Goal: Check status: Check status

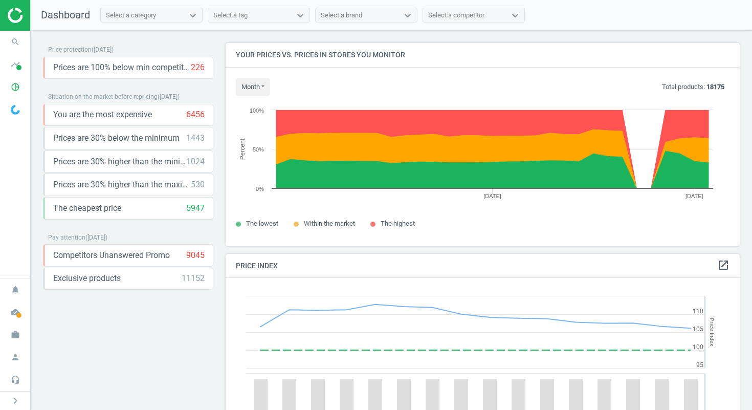
scroll to position [251, 522]
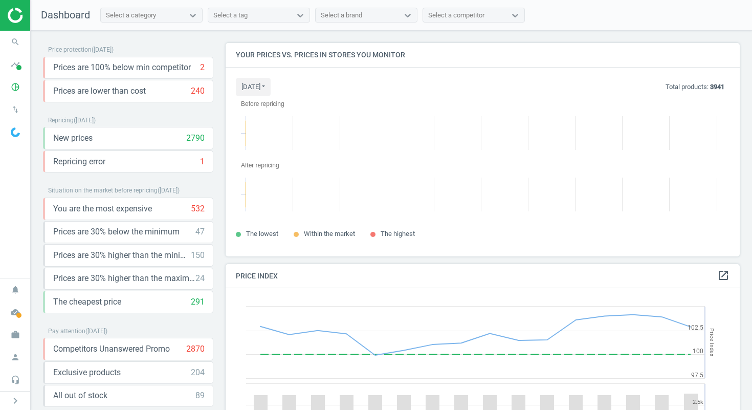
scroll to position [229, 522]
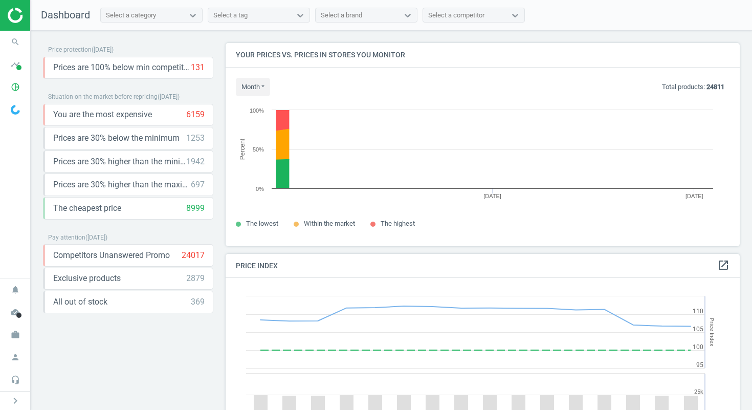
scroll to position [219, 522]
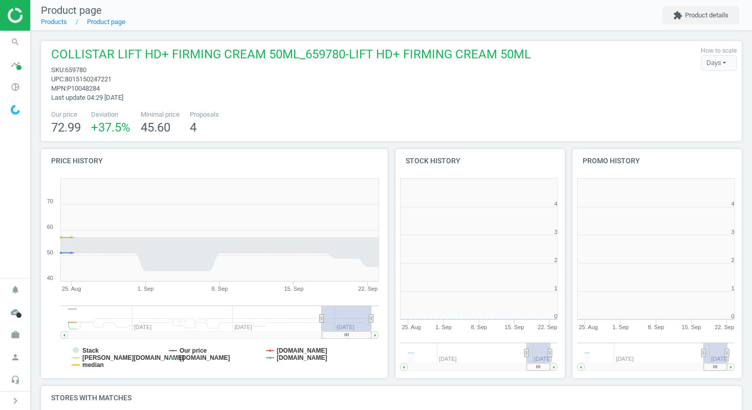
scroll to position [220, 183]
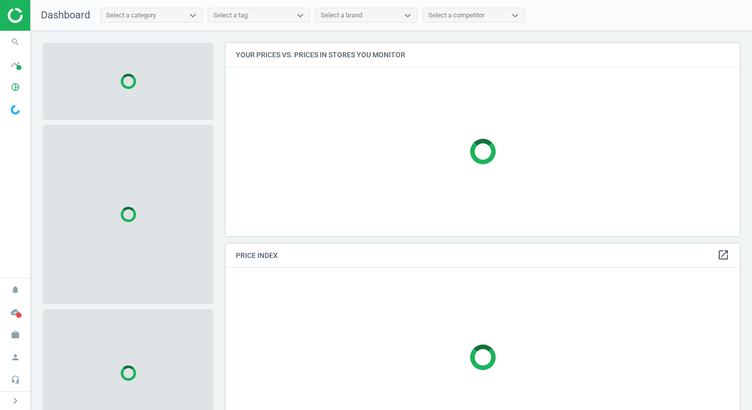
scroll to position [209, 522]
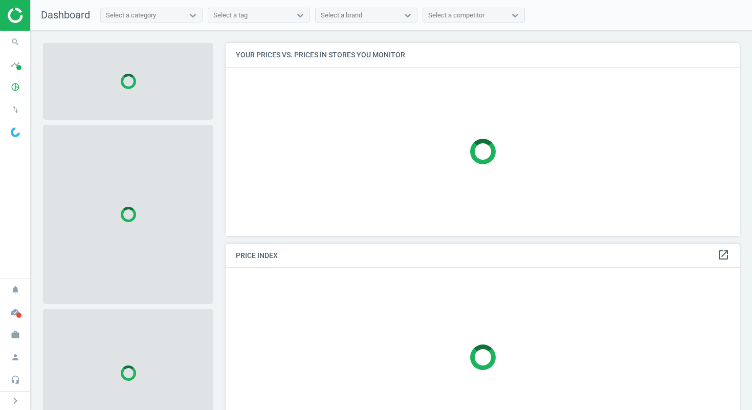
scroll to position [209, 522]
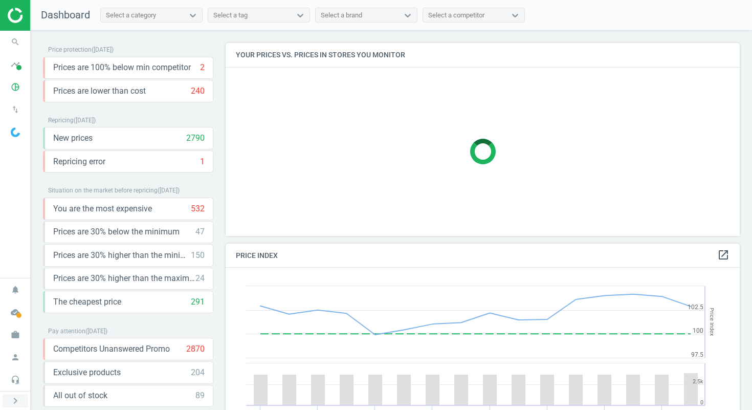
click at [17, 400] on icon "chevron_right" at bounding box center [15, 400] width 12 height 12
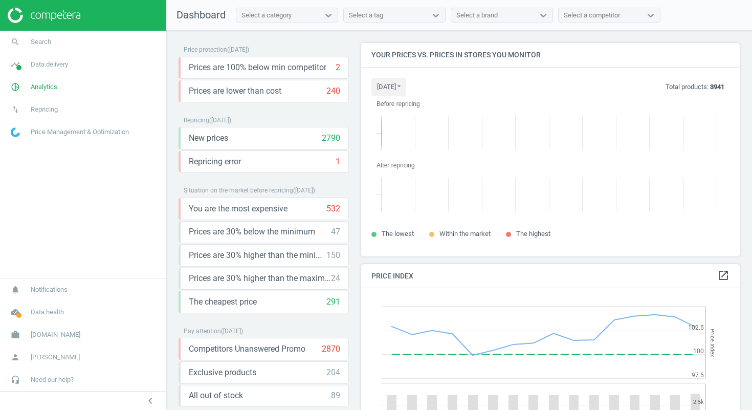
scroll to position [229, 387]
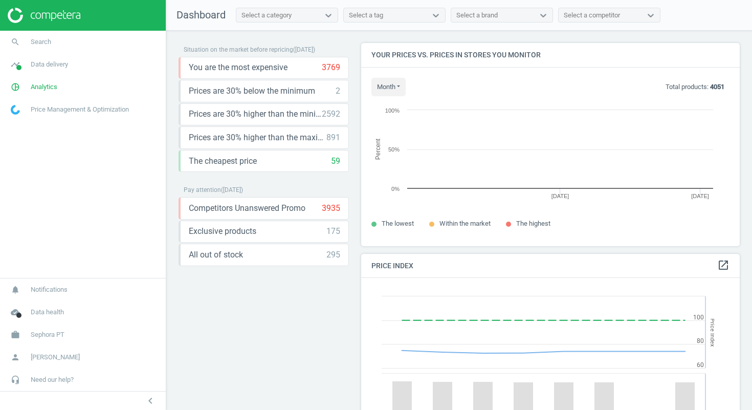
scroll to position [219, 387]
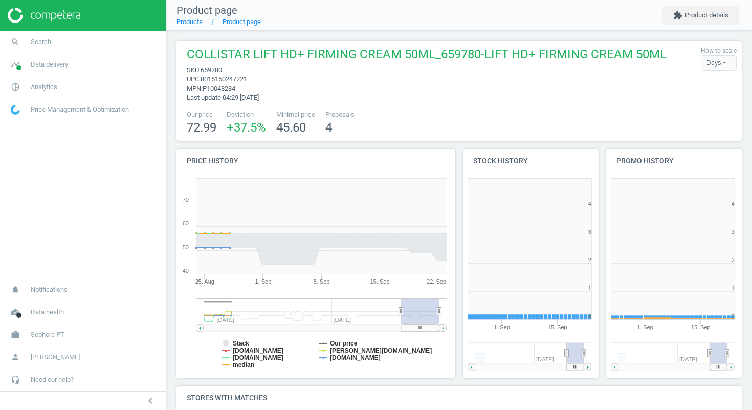
scroll to position [220, 149]
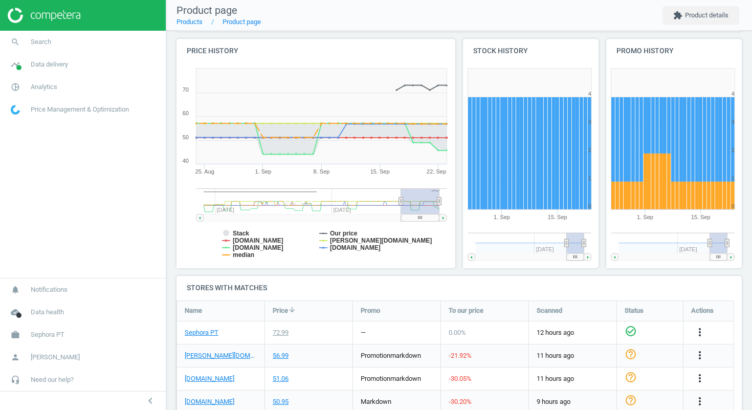
scroll to position [166, 0]
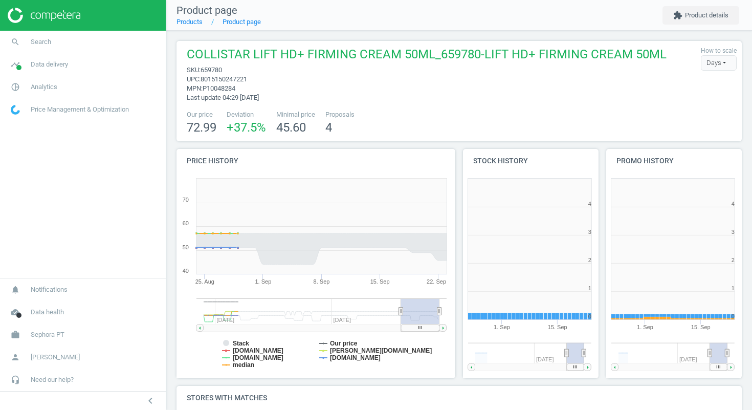
scroll to position [220, 149]
